Goal: Answer question/provide support

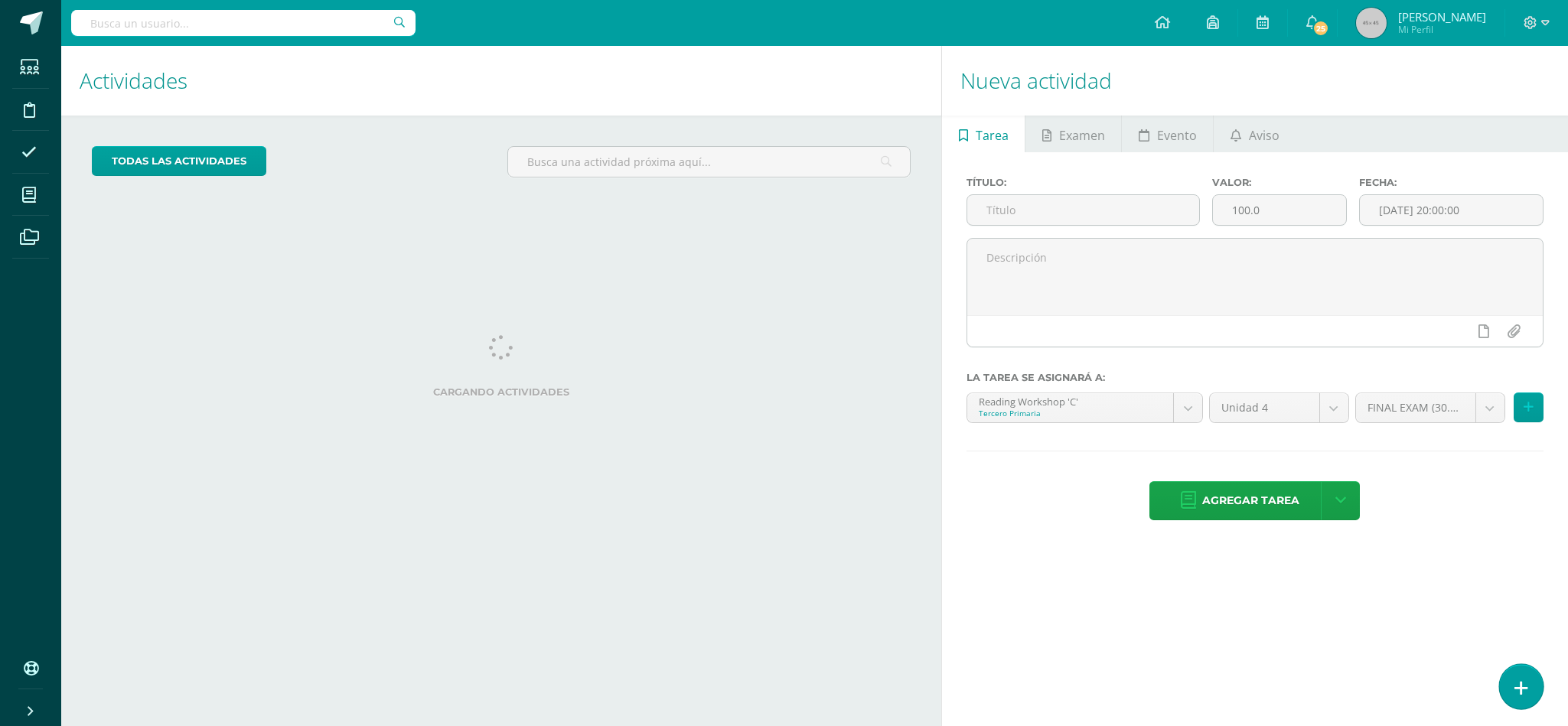
click at [1512, 697] on link at bounding box center [1521, 686] width 44 height 45
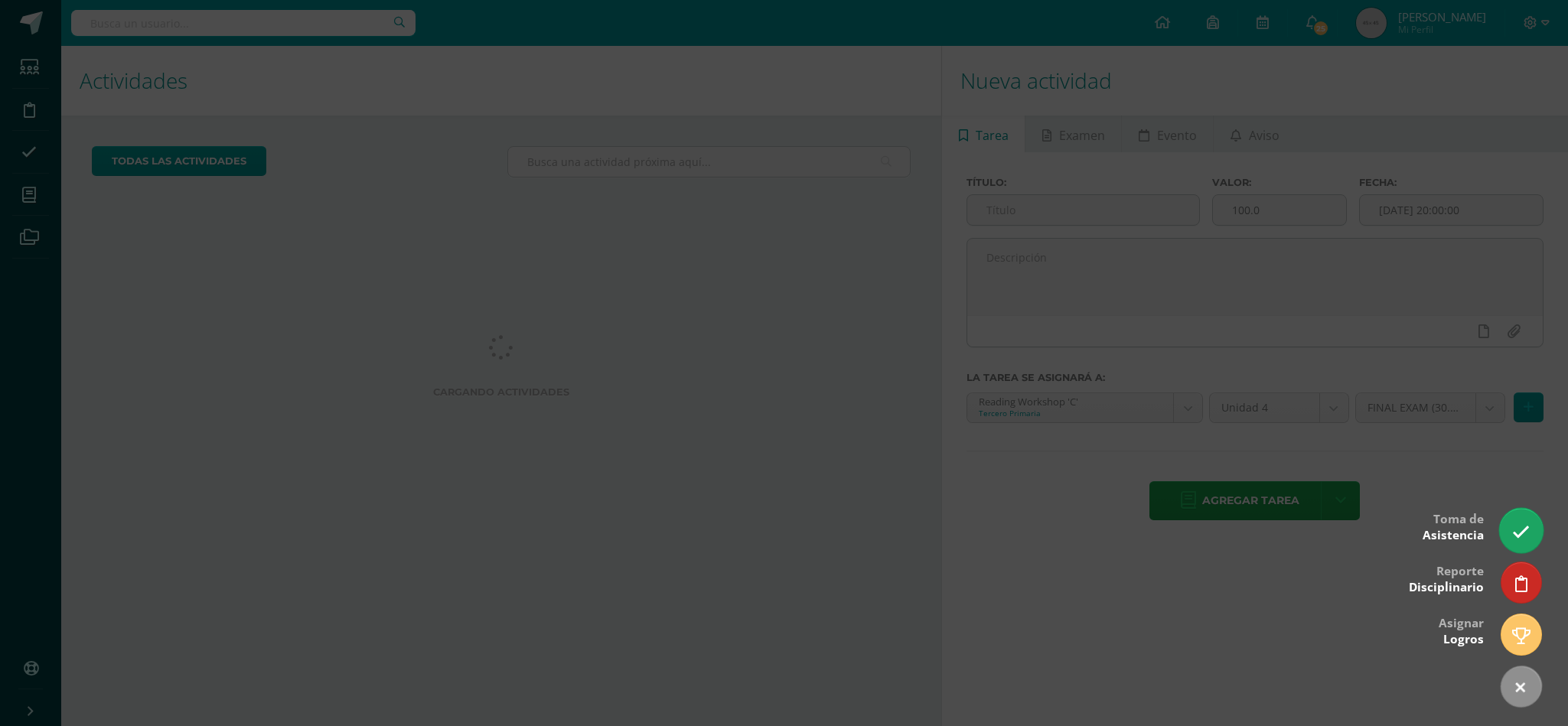
click at [1521, 527] on icon at bounding box center [1522, 532] width 17 height 17
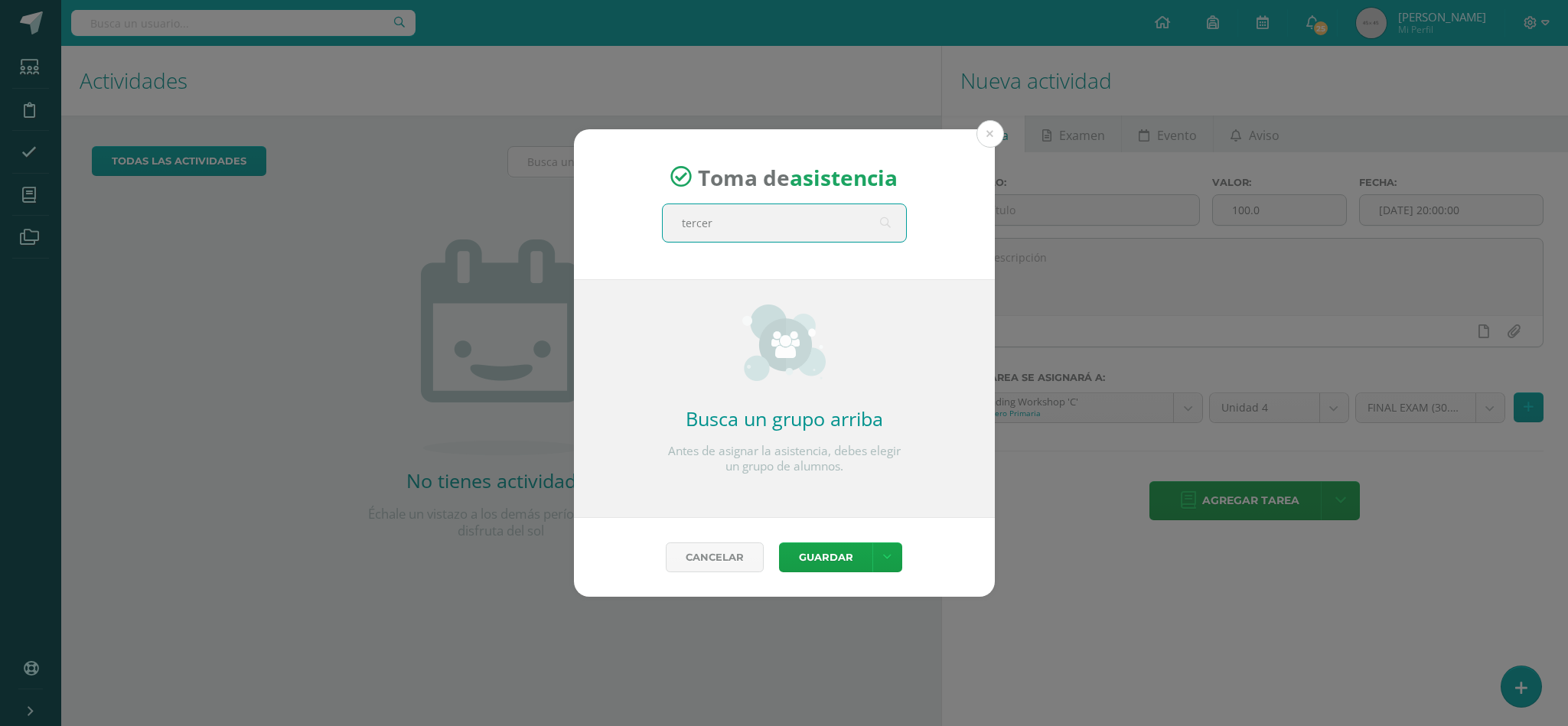
type input "tercero"
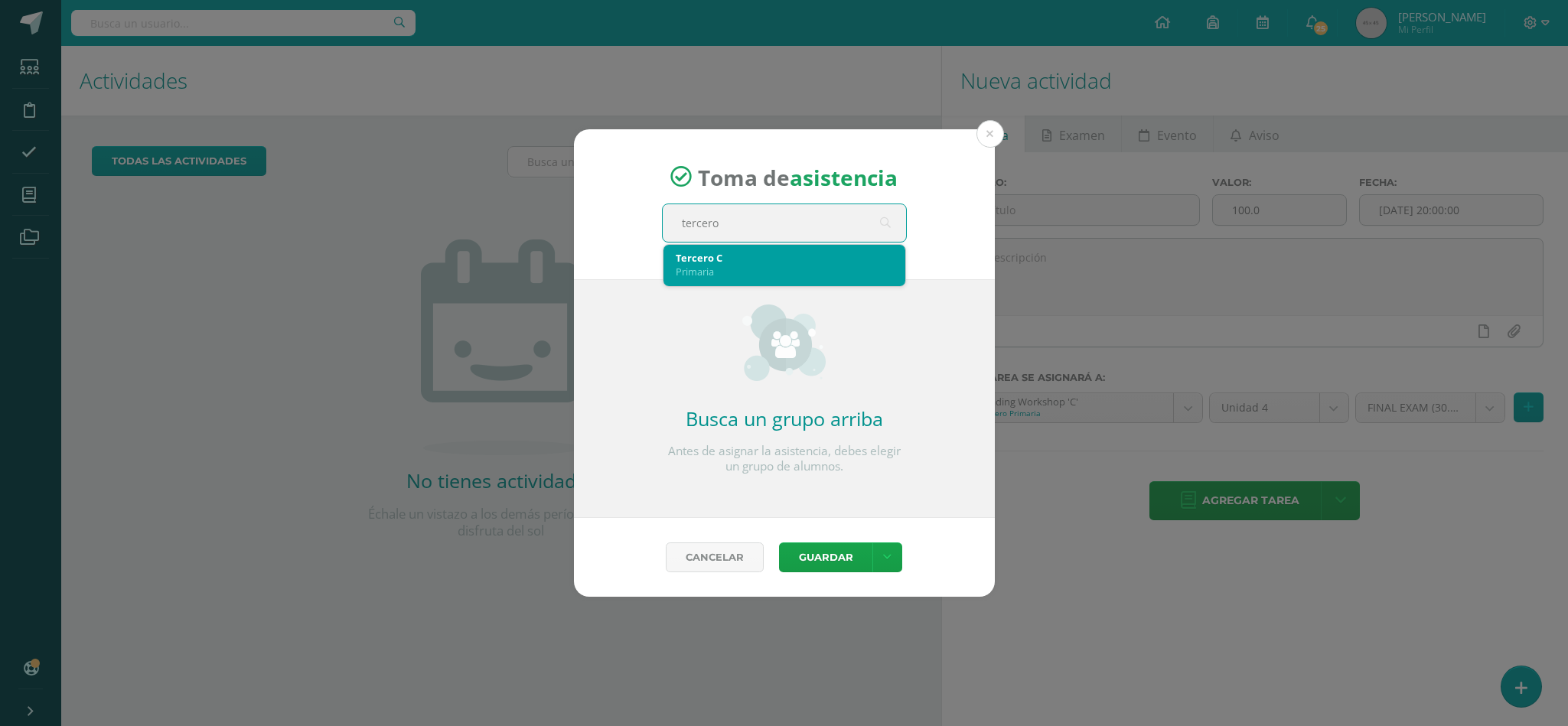
click at [753, 284] on div "Tercero C Primaria" at bounding box center [785, 265] width 242 height 42
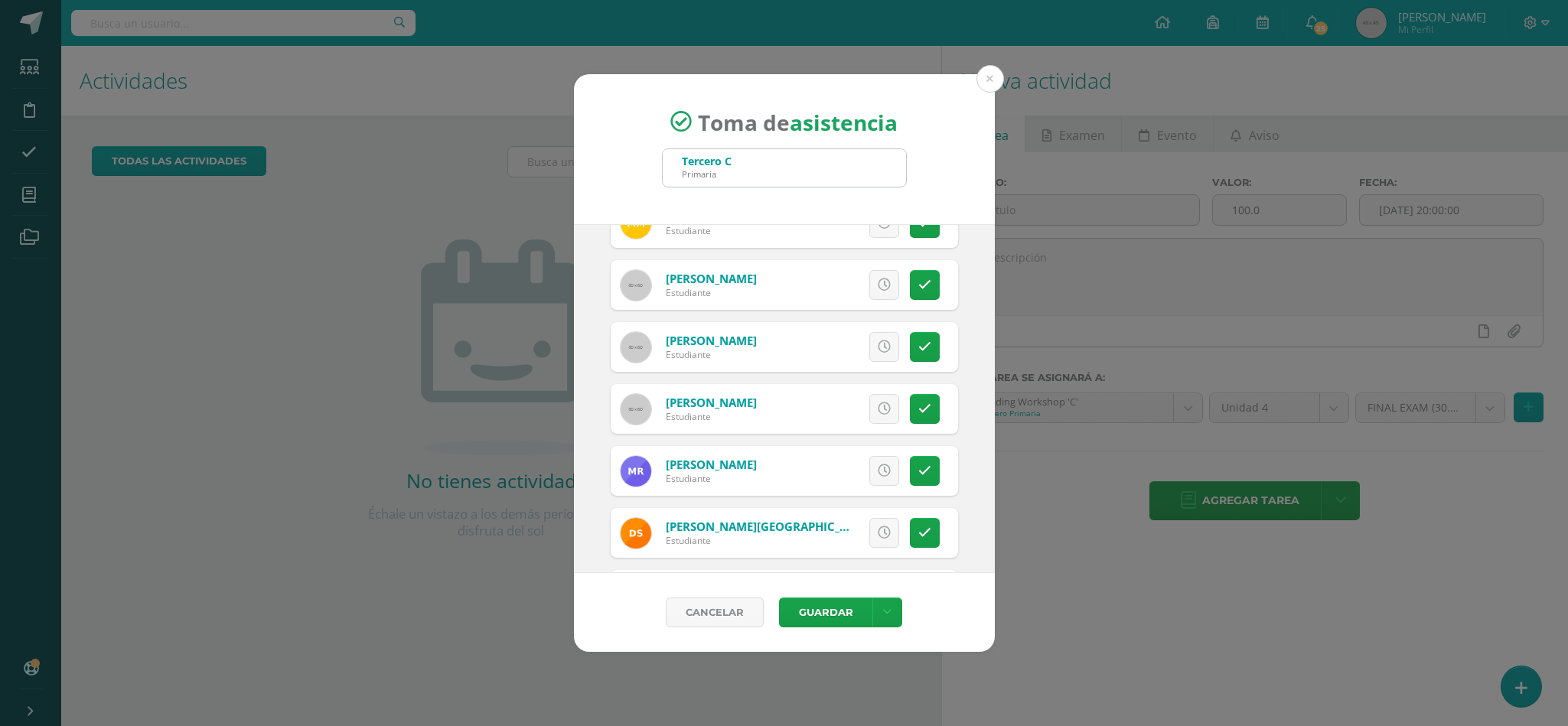
scroll to position [910, 0]
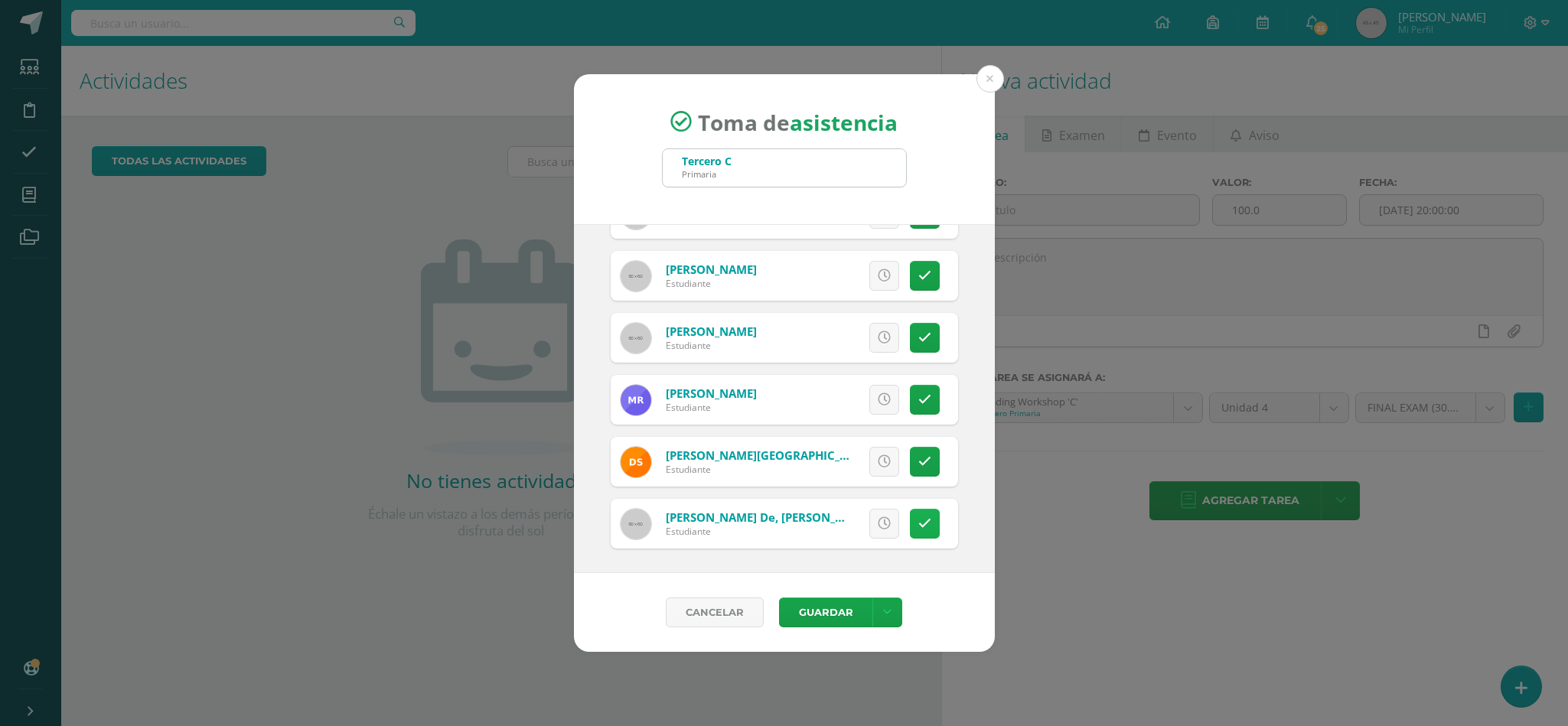
click at [913, 522] on link at bounding box center [924, 524] width 30 height 30
click at [845, 609] on button "Guardar" at bounding box center [826, 613] width 93 height 30
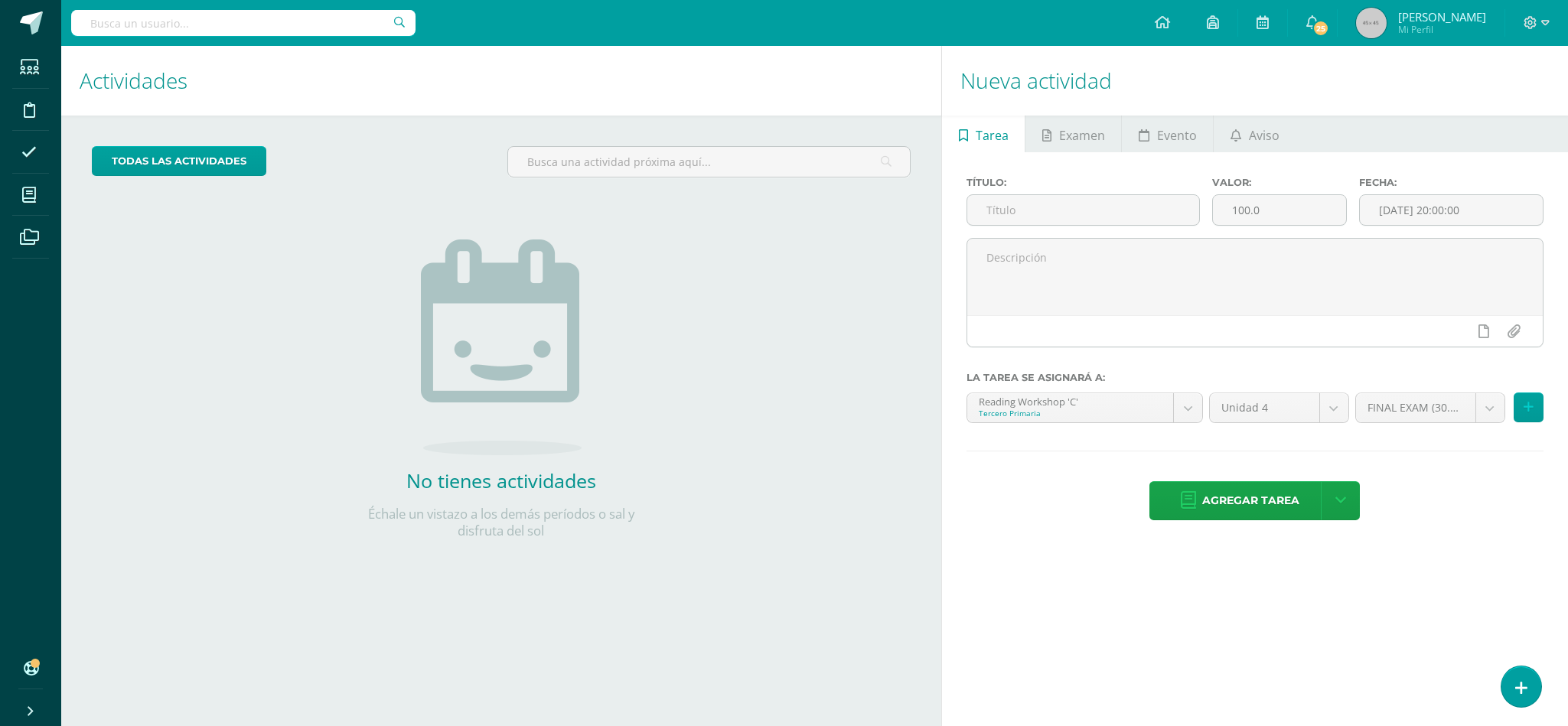
click at [642, 432] on div "No tienes actividades Échale un vistazo a los demás períodos o sal y disfruta d…" at bounding box center [501, 364] width 306 height 349
